Goal: Task Accomplishment & Management: Complete application form

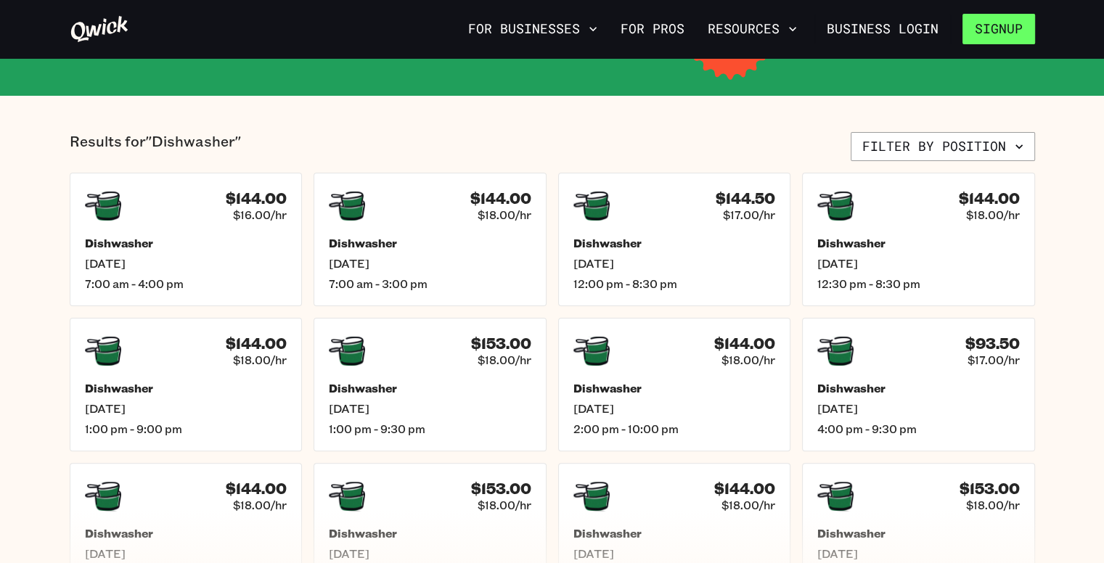
click at [997, 24] on button "Signup" at bounding box center [999, 29] width 73 height 30
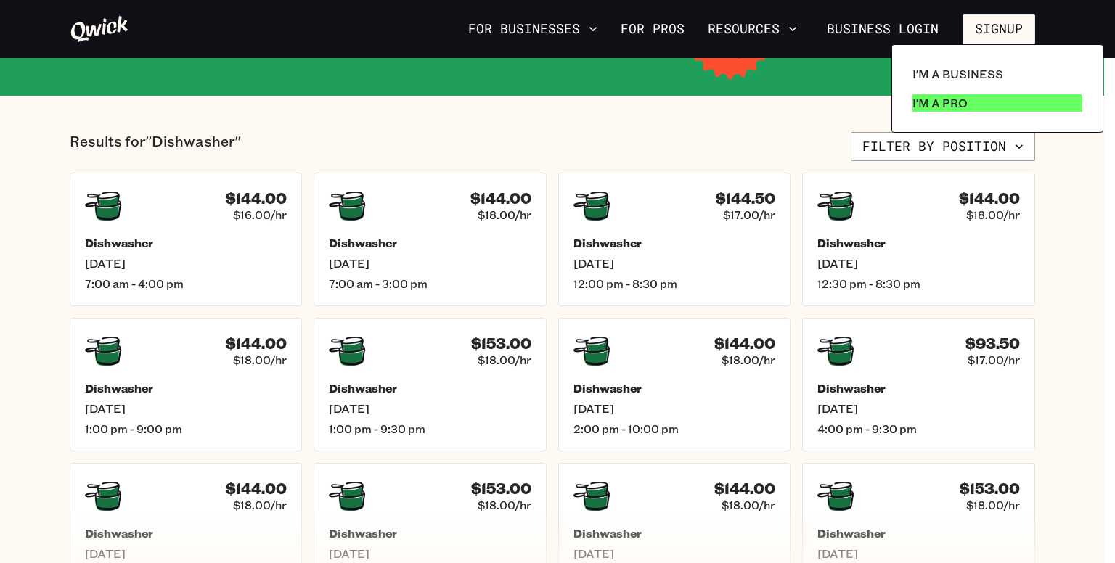
click at [1007, 107] on link "I'm a Pro" at bounding box center [998, 103] width 182 height 29
